Goal: Task Accomplishment & Management: Manage account settings

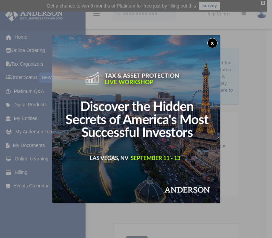
click at [212, 45] on button "x" at bounding box center [213, 43] width 10 height 10
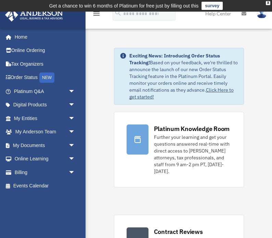
scroll to position [9, 0]
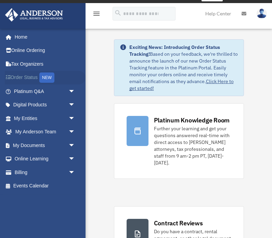
click at [39, 80] on link "Order Status NEW" at bounding box center [45, 78] width 81 height 14
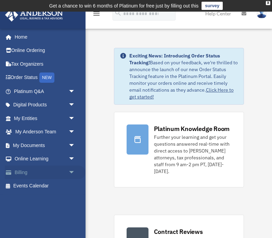
click at [36, 173] on link "Billing arrow_drop_down" at bounding box center [45, 173] width 81 height 14
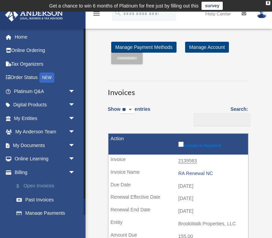
click at [51, 183] on link "$ Open Invoices" at bounding box center [48, 187] width 76 height 14
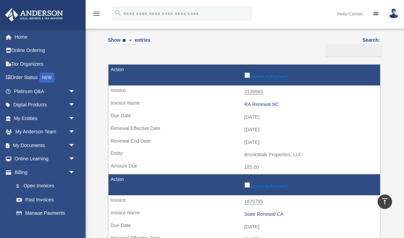
scroll to position [64, 0]
